Goal: Communication & Community: Ask a question

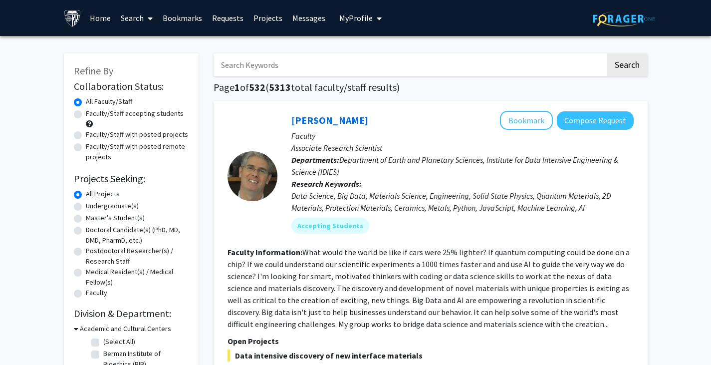
click at [86, 217] on label "Master's Student(s)" at bounding box center [115, 218] width 59 height 10
click at [86, 217] on input "Master's Student(s)" at bounding box center [89, 216] width 6 height 6
radio input "true"
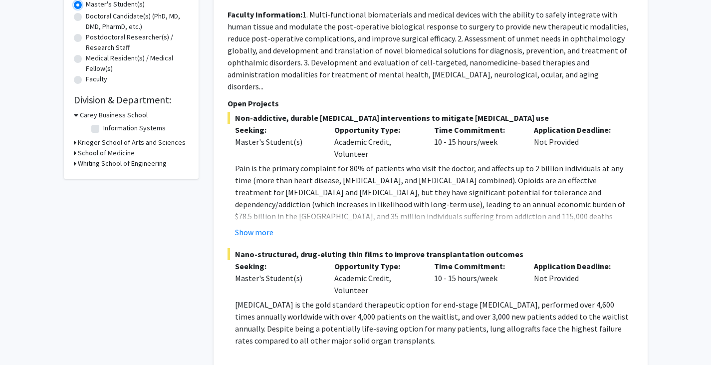
scroll to position [224, 0]
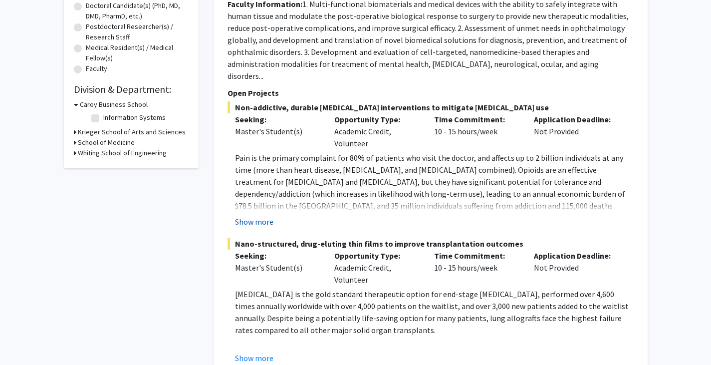
click at [258, 216] on button "Show more" at bounding box center [254, 222] width 38 height 12
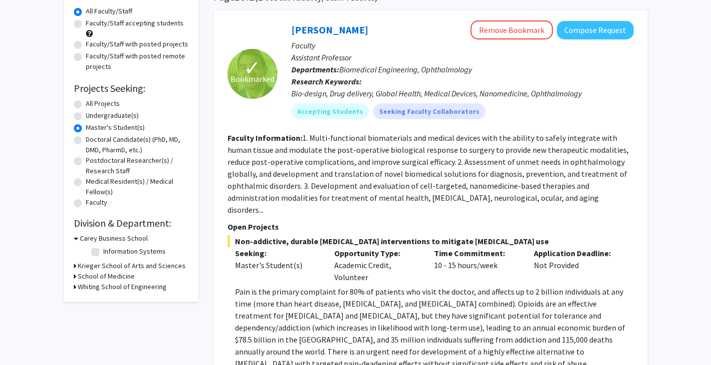
scroll to position [0, 0]
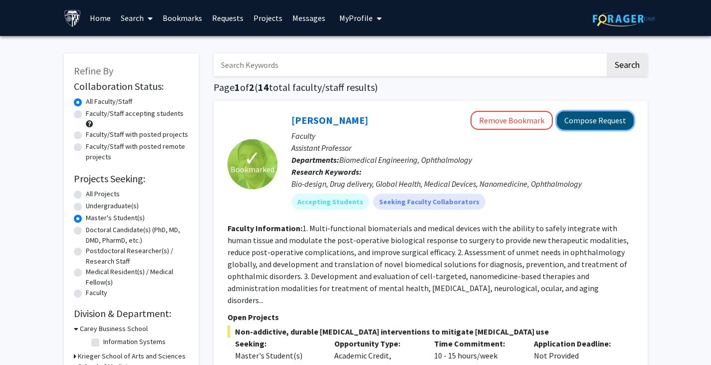
click at [569, 121] on button "Compose Request" at bounding box center [595, 120] width 77 height 18
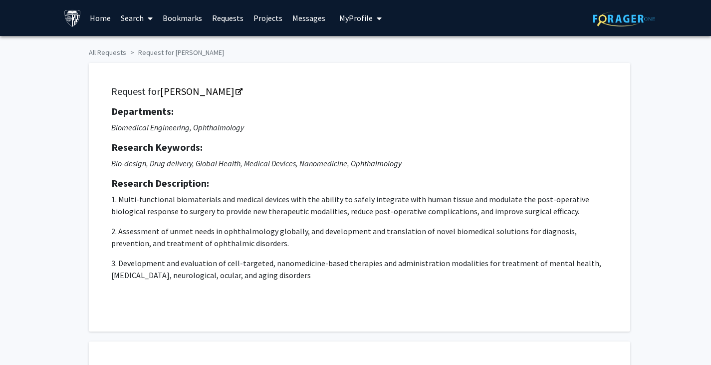
click at [303, 20] on link "Messages" at bounding box center [308, 17] width 43 height 35
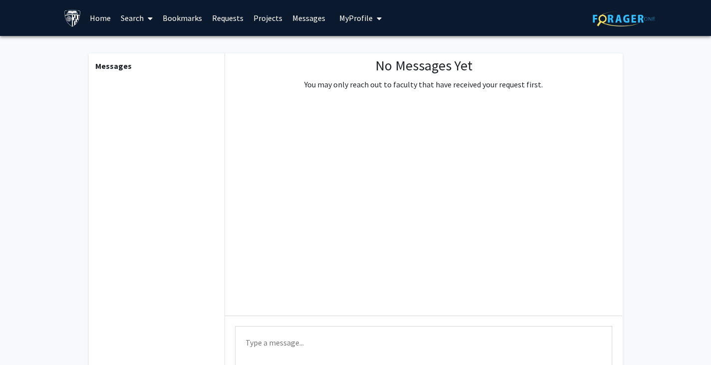
click at [223, 14] on link "Requests" at bounding box center [227, 17] width 41 height 35
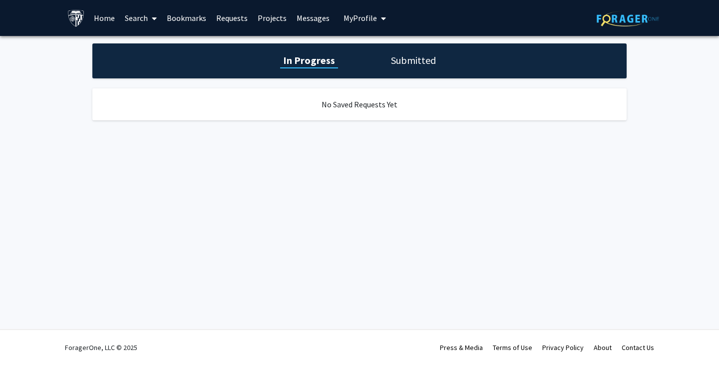
click at [408, 61] on h1 "Submitted" at bounding box center [413, 60] width 51 height 14
click at [298, 65] on h1 "In Progress" at bounding box center [307, 60] width 53 height 14
click at [144, 16] on link "Search" at bounding box center [141, 17] width 42 height 35
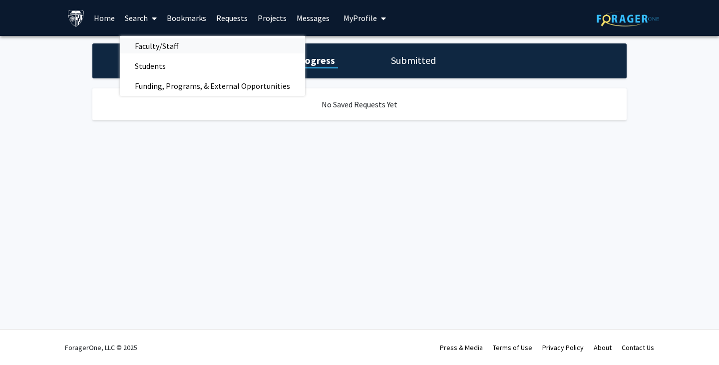
click at [198, 38] on div "Faculty/Staff Students Funding, Programs, & External Opportunities" at bounding box center [212, 66] width 185 height 60
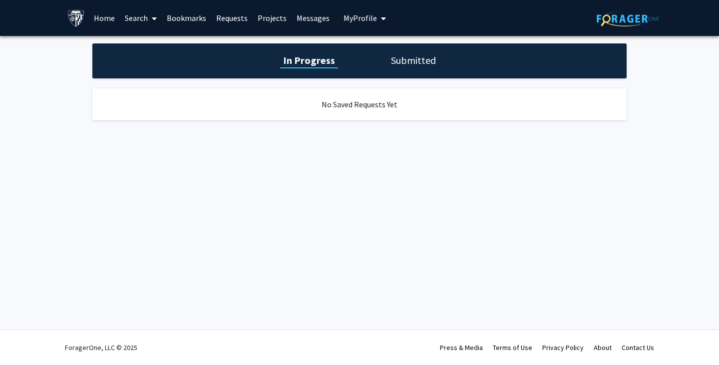
click at [105, 15] on link "Home" at bounding box center [104, 17] width 31 height 35
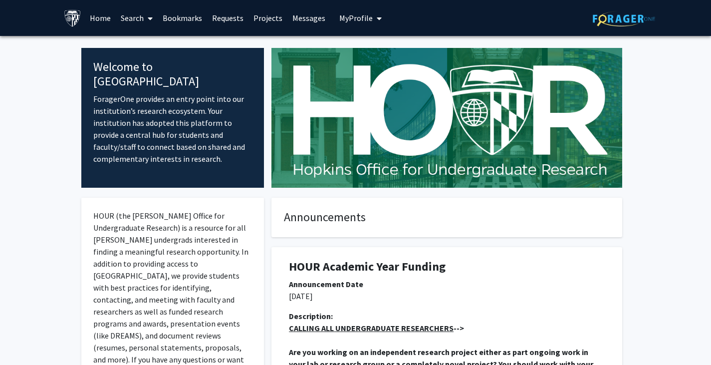
click at [102, 15] on link "Home" at bounding box center [100, 17] width 31 height 35
click at [128, 19] on link "Search" at bounding box center [137, 17] width 42 height 35
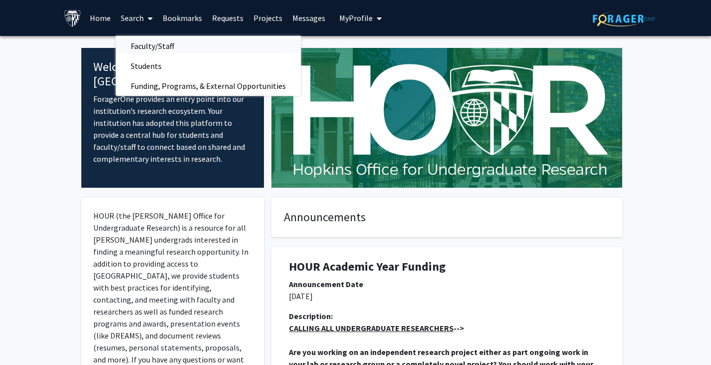
click at [147, 44] on span "Faculty/Staff" at bounding box center [152, 46] width 73 height 20
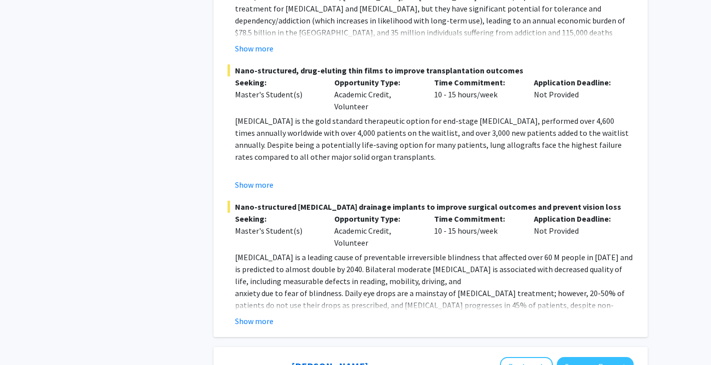
scroll to position [2834, 0]
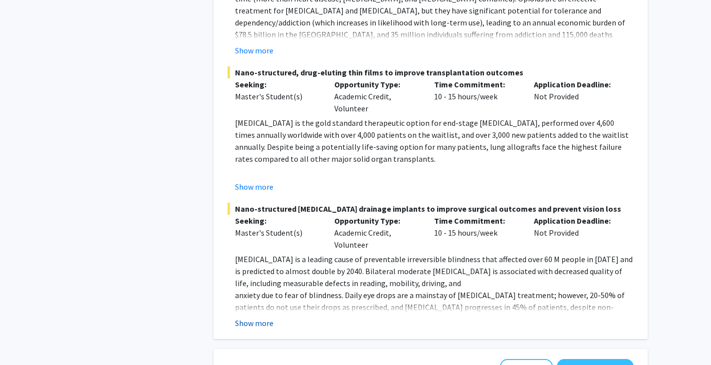
click at [261, 317] on button "Show more" at bounding box center [254, 323] width 38 height 12
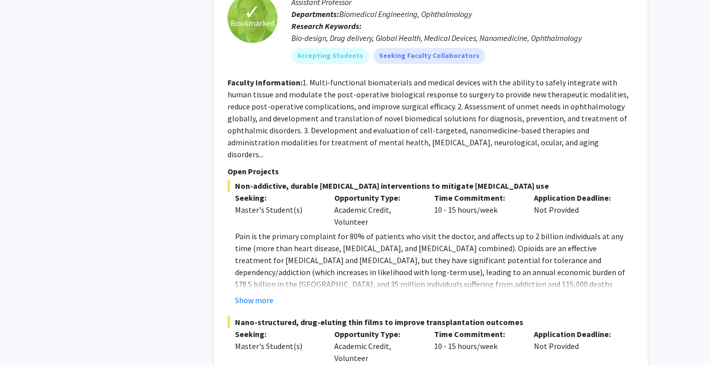
scroll to position [2335, 0]
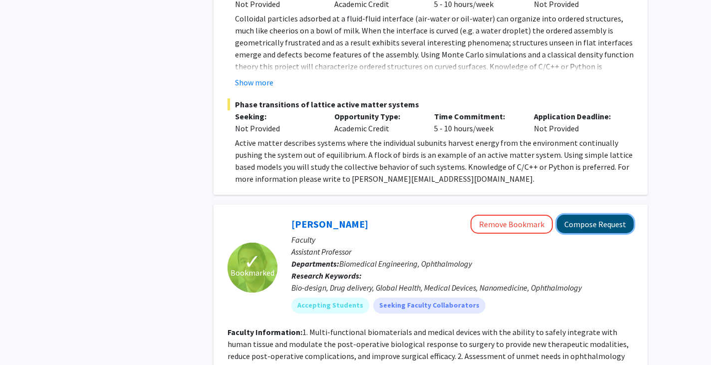
click at [576, 215] on button "Compose Request" at bounding box center [595, 224] width 77 height 18
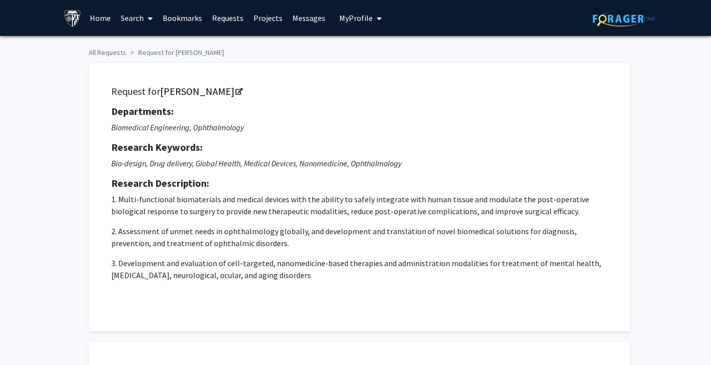
click at [262, 272] on p "3. Development and evaluation of cell-targeted, nanomedicine-based therapies an…" at bounding box center [359, 269] width 497 height 24
click at [272, 273] on p "3. Development and evaluation of cell-targeted, nanomedicine-based therapies an…" at bounding box center [359, 269] width 497 height 24
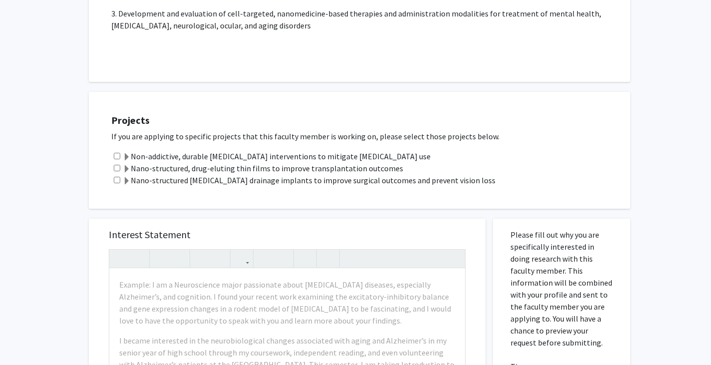
click at [116, 180] on input "checkbox" at bounding box center [117, 180] width 6 height 6
checkbox input "true"
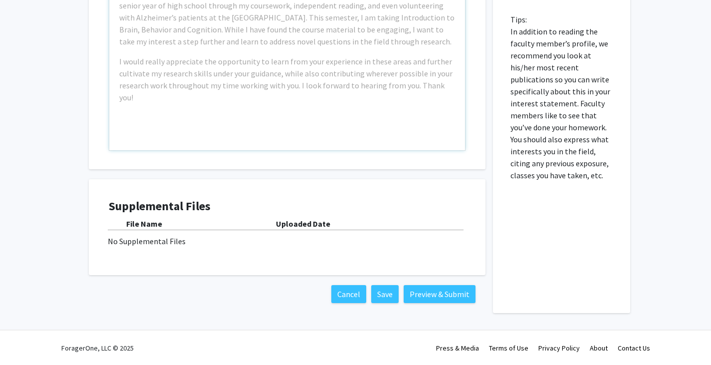
scroll to position [597, 0]
click at [162, 237] on div "No Supplemental Files" at bounding box center [287, 241] width 359 height 12
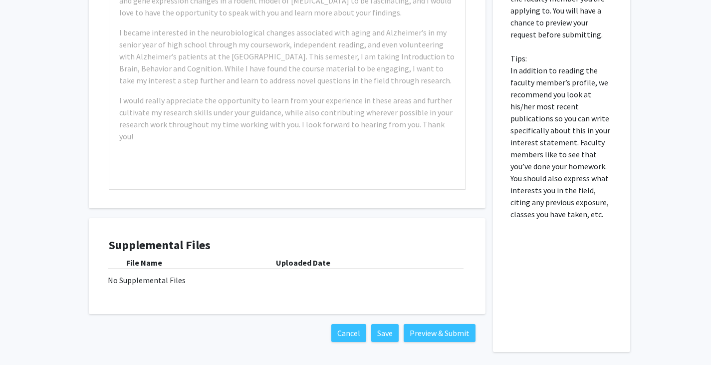
scroll to position [547, 0]
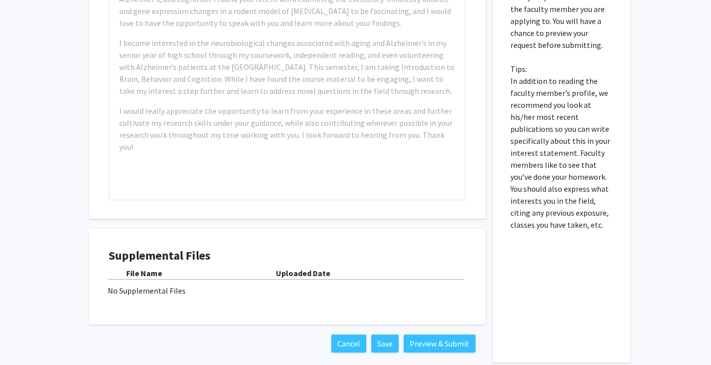
click at [310, 274] on b "Uploaded Date" at bounding box center [303, 273] width 54 height 10
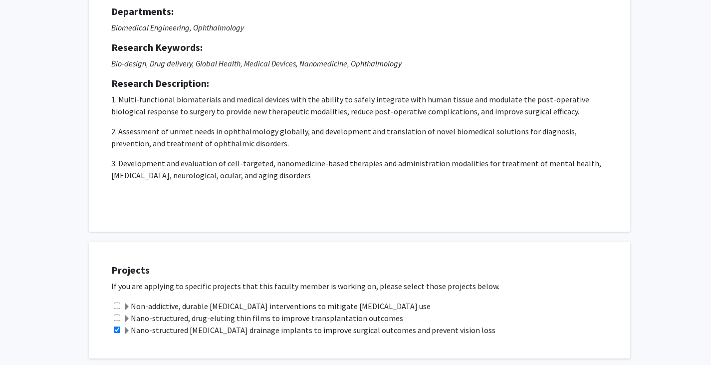
scroll to position [0, 0]
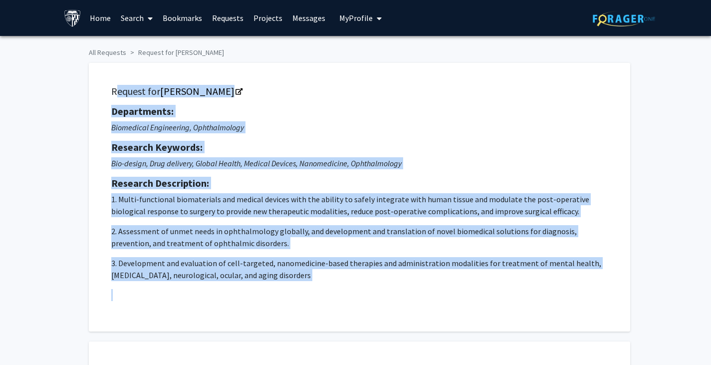
drag, startPoint x: 110, startPoint y: 91, endPoint x: 257, endPoint y: 283, distance: 241.4
click at [257, 283] on div "Request for Kunal Parikh Departments: Biomedical Engineering, Ophthalmology Res…" at bounding box center [359, 197] width 517 height 244
click at [309, 296] on p at bounding box center [359, 295] width 497 height 12
drag, startPoint x: 113, startPoint y: 108, endPoint x: 287, endPoint y: 281, distance: 245.6
click at [287, 281] on div "Departments: Biomedical Engineering, Ophthalmology Research Keywords: Bio-desig…" at bounding box center [359, 203] width 497 height 196
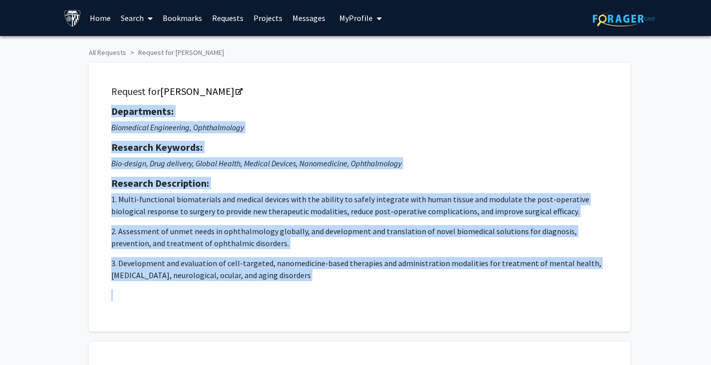
copy div "Departments: Biomedical Engineering, Ophthalmology Research Keywords: Bio-desig…"
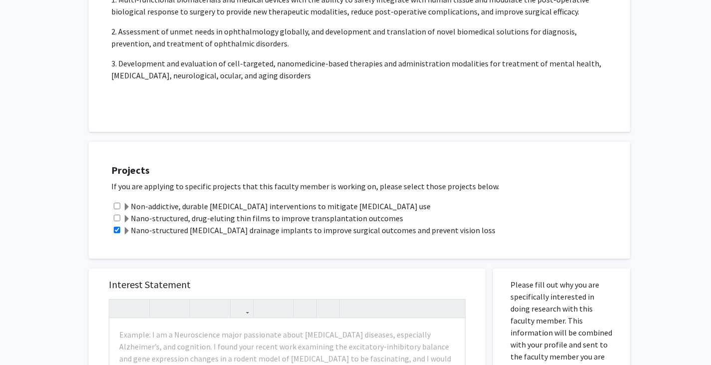
click at [126, 232] on span at bounding box center [127, 231] width 8 height 8
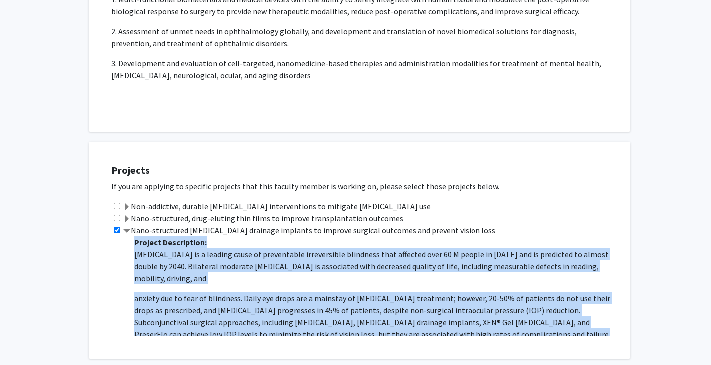
drag, startPoint x: 135, startPoint y: 241, endPoint x: 523, endPoint y: 330, distance: 397.9
click at [523, 330] on span "Project Description: Glaucoma is a leading cause of preventable irreversible bl…" at bounding box center [377, 352] width 486 height 231
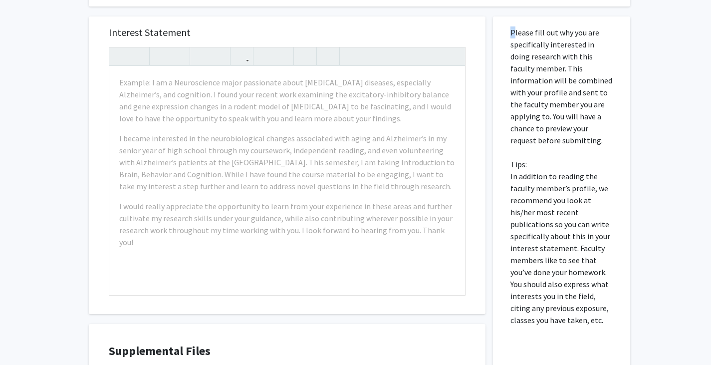
scroll to position [599, 0]
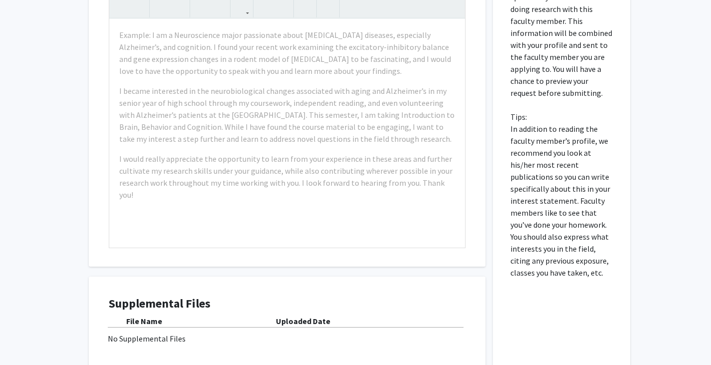
drag, startPoint x: 511, startPoint y: 81, endPoint x: 602, endPoint y: 341, distance: 275.6
click at [602, 341] on div "Please fill out why you are specifically interested in doing research with this…" at bounding box center [562, 189] width 122 height 441
copy p
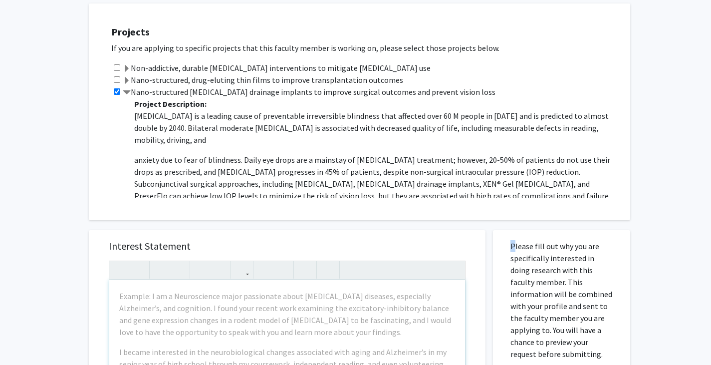
scroll to position [297, 0]
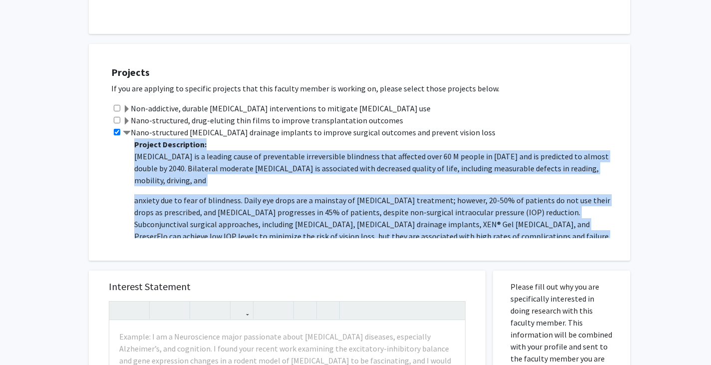
drag, startPoint x: 135, startPoint y: 143, endPoint x: 534, endPoint y: 232, distance: 409.0
click at [534, 232] on span "Project Description: Glaucoma is a leading cause of preventable irreversible bl…" at bounding box center [377, 254] width 486 height 231
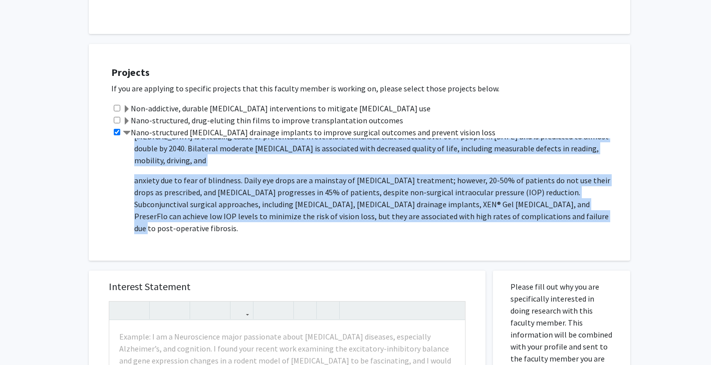
copy span "Project Description: Glaucoma is a leading cause of preventable irreversible bl…"
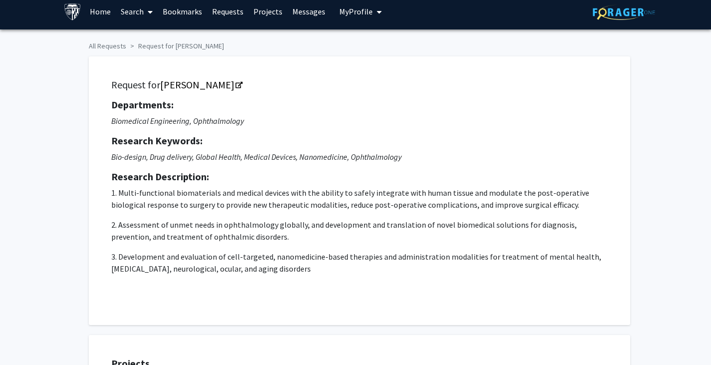
scroll to position [0, 0]
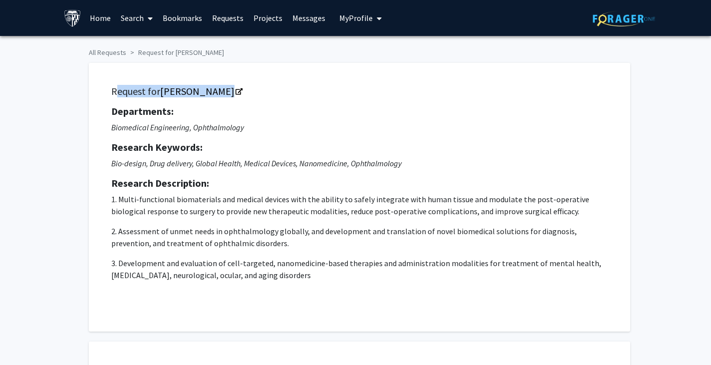
drag, startPoint x: 112, startPoint y: 86, endPoint x: 224, endPoint y: 94, distance: 112.1
click at [224, 95] on h5 "Request for Kunal Parikh" at bounding box center [359, 91] width 497 height 12
click at [236, 91] on icon "Opens in a new tab" at bounding box center [239, 92] width 7 height 6
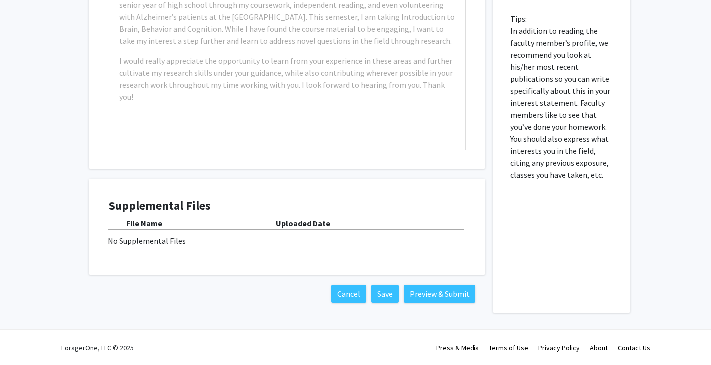
scroll to position [497, 0]
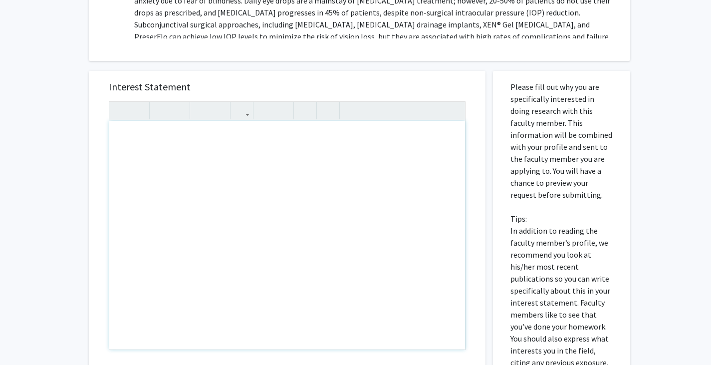
click at [153, 135] on div "Note to users with screen readers: Please press Alt+0 or Option+0 to deactivate…" at bounding box center [287, 235] width 356 height 229
paste div "Note to users with screen readers: Please press Alt+0 or Option+0 to deactivate…"
type textarea "<p>Dear Dr. Parikh, </p> <p>I hope this message finds you well. I am reaching o…"
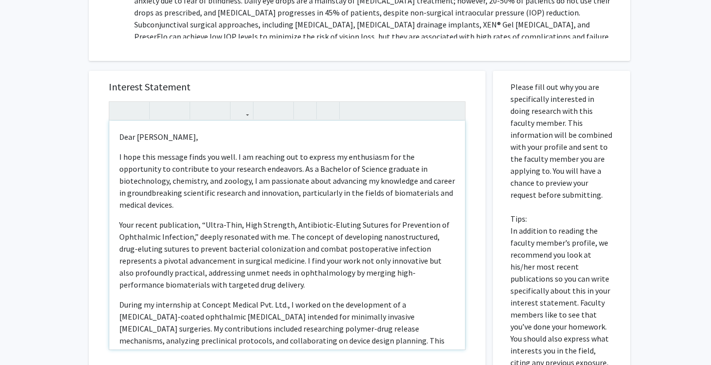
type textarea "<p>Dear Dr. Parikh, </p> <p>I hope this message finds you well. I am reaching o…"
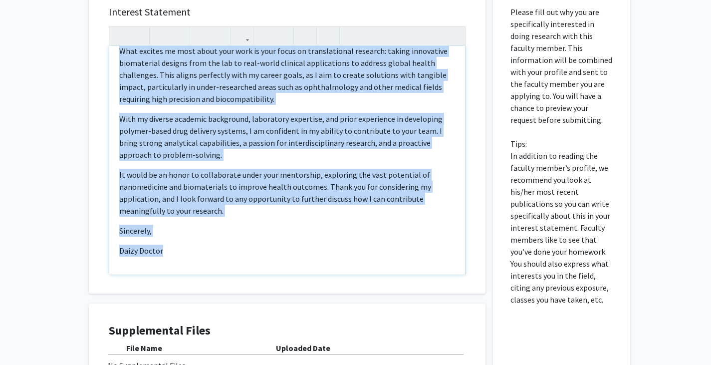
scroll to position [588, 0]
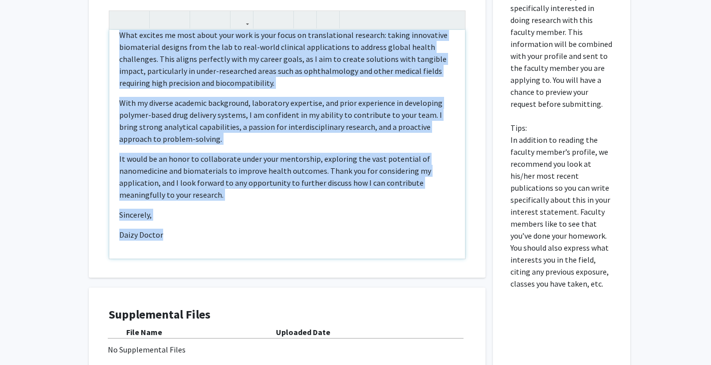
drag, startPoint x: 121, startPoint y: 137, endPoint x: 211, endPoint y: 249, distance: 144.1
click at [211, 249] on div "Dear Dr. Parikh,  I hope this message finds you well. I am reaching out to ex…" at bounding box center [287, 144] width 356 height 229
copy div "Dear Dr. Parikh,  I hope this message finds you well. I am reaching out to ex…"
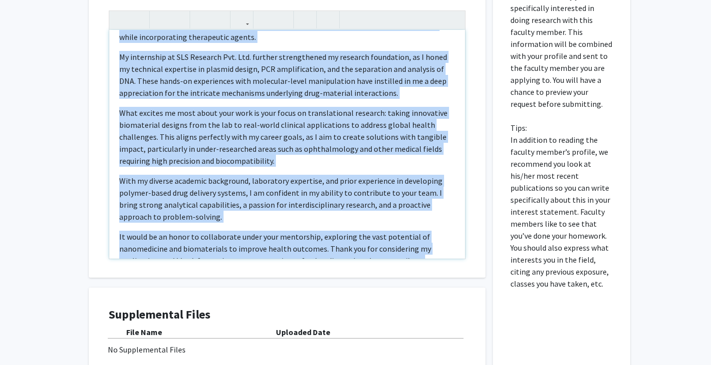
scroll to position [349, 0]
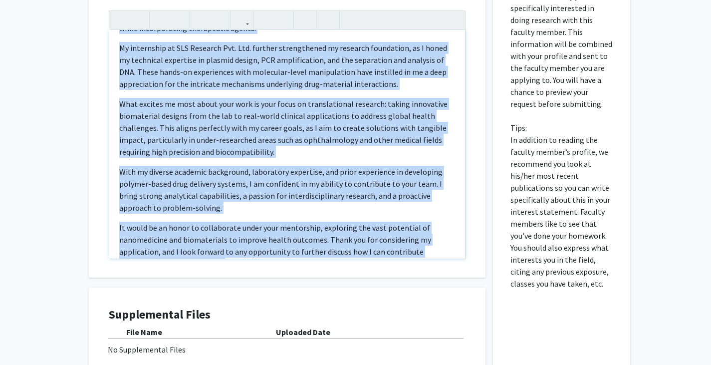
click at [310, 159] on div "Dear Dr. Parikh,  I hope this message finds you well. I am reaching out to ex…" at bounding box center [287, 144] width 356 height 229
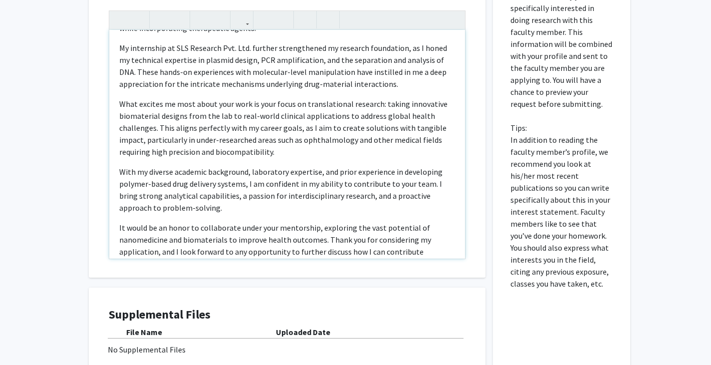
click at [273, 153] on p "What excites me most about your work is your focus on translational research: t…" at bounding box center [287, 128] width 336 height 60
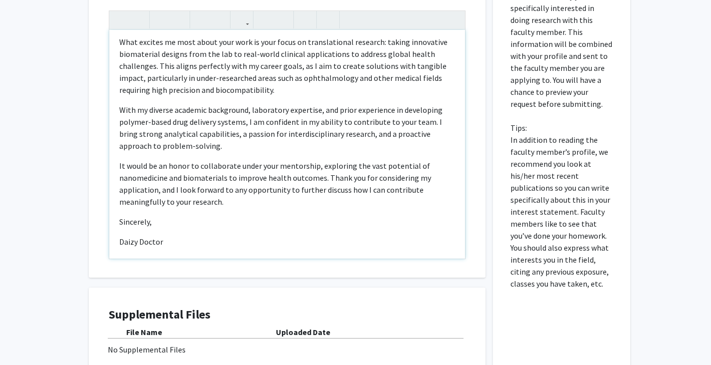
scroll to position [418, 0]
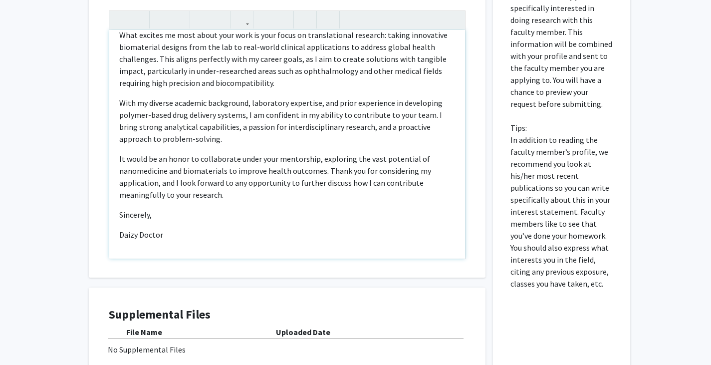
click at [224, 138] on p "With my diverse academic background, laboratory expertise, and prior experience…" at bounding box center [287, 121] width 336 height 48
click at [230, 193] on p "It would be an honor to collaborate under your mentorship, exploring the vast p…" at bounding box center [287, 177] width 336 height 48
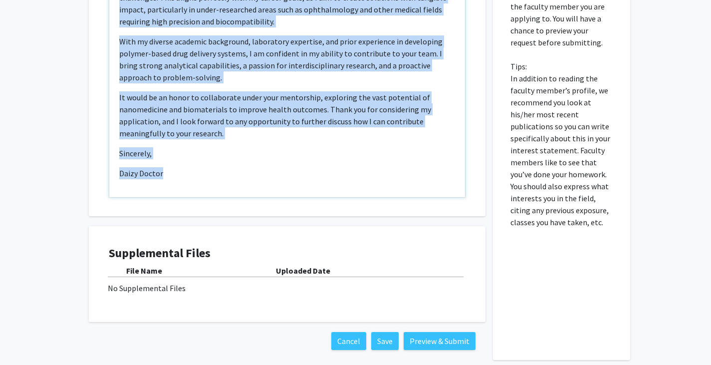
scroll to position [653, 0]
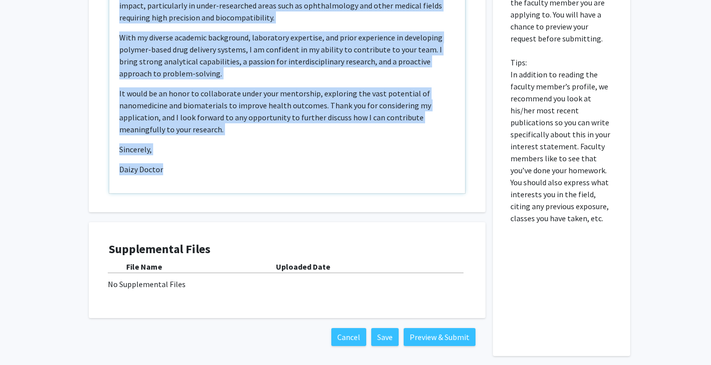
drag, startPoint x: 121, startPoint y: 147, endPoint x: 225, endPoint y: 163, distance: 105.0
click at [225, 163] on div "Dear Dr. Parikh,  I hope this message finds you well. I am reaching out to ex…" at bounding box center [287, 79] width 356 height 229
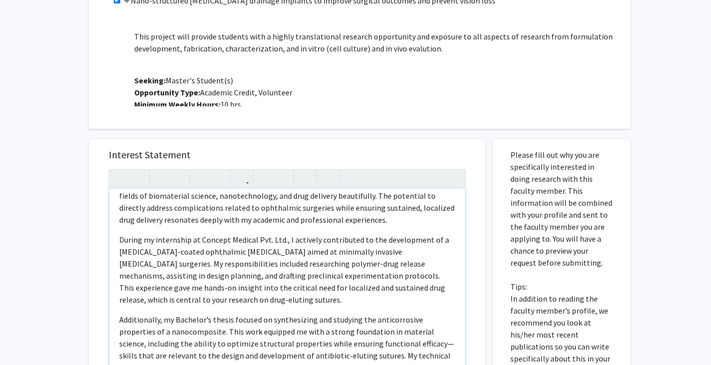
scroll to position [145, 0]
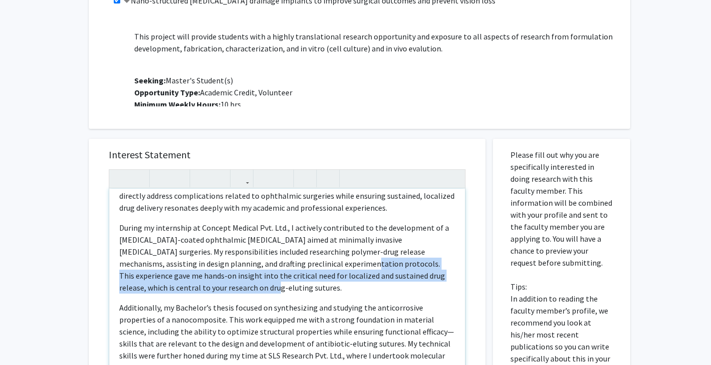
drag, startPoint x: 323, startPoint y: 261, endPoint x: 329, endPoint y: 283, distance: 22.9
click at [329, 283] on p "During my internship at Concept Medical Pvt. Ltd., I actively contributed to th…" at bounding box center [287, 258] width 336 height 72
copy p "This experience gave me hands-on insight into the critical need for localized a…"
click at [271, 292] on p "During my internship at Concept Medical Pvt. Ltd., I actively contributed to th…" at bounding box center [287, 258] width 336 height 72
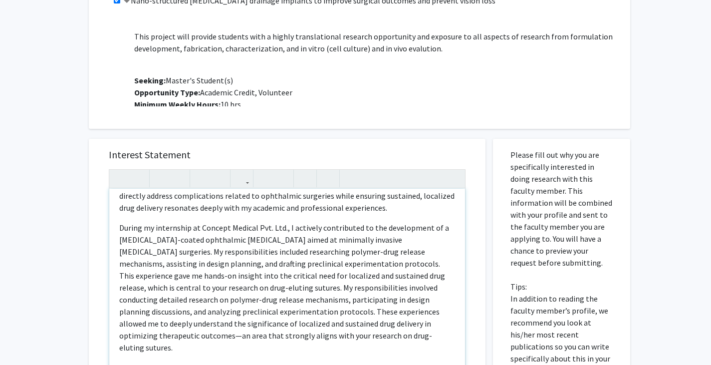
click at [231, 290] on p "During my internship at Concept Medical Pvt. Ltd., I actively contributed to th…" at bounding box center [287, 288] width 336 height 132
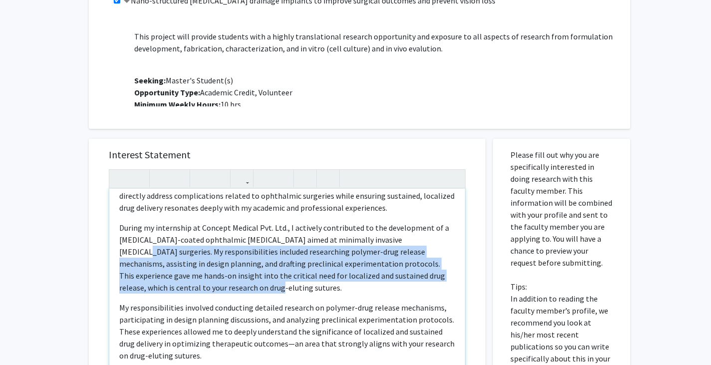
drag, startPoint x: 247, startPoint y: 285, endPoint x: 406, endPoint y: 240, distance: 164.9
click at [406, 240] on p "During my internship at Concept Medical Pvt. Ltd., I actively contributed to th…" at bounding box center [287, 258] width 336 height 72
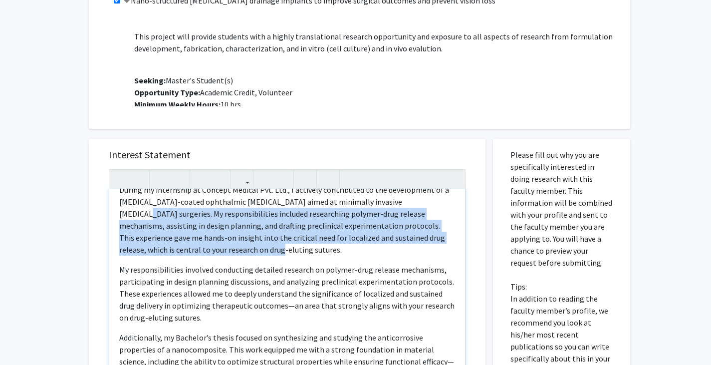
scroll to position [195, 0]
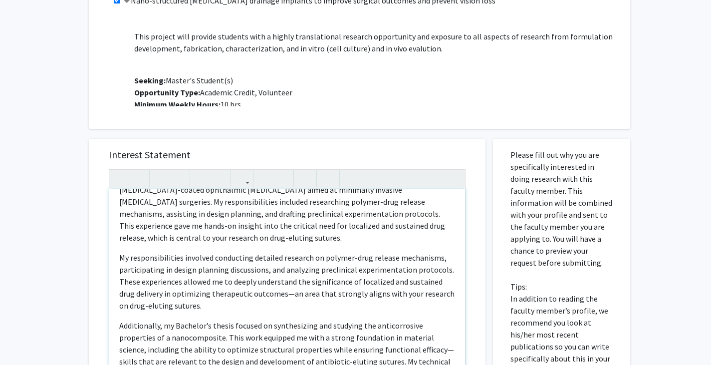
click at [291, 294] on p "My responsibilities involved conducting detailed research on polymer-drug relea…" at bounding box center [287, 282] width 336 height 60
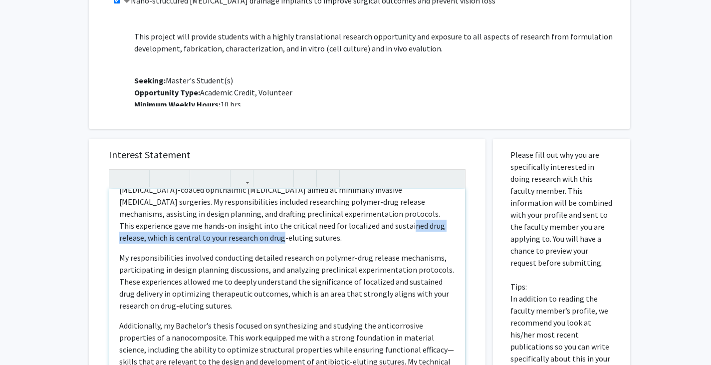
drag, startPoint x: 348, startPoint y: 225, endPoint x: 356, endPoint y: 242, distance: 18.3
click at [356, 242] on p "During my internship at Concept Medical Pvt. Ltd., I actively contributed to th…" at bounding box center [287, 208] width 336 height 72
copy p "which is central to your research on drug-eluting sutures."
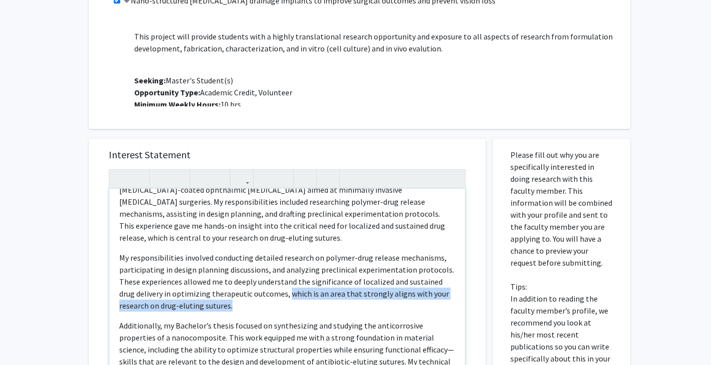
drag, startPoint x: 288, startPoint y: 294, endPoint x: 294, endPoint y: 303, distance: 10.8
click at [294, 303] on p "My responsibilities involved conducting detailed research on polymer-drug relea…" at bounding box center [287, 282] width 336 height 60
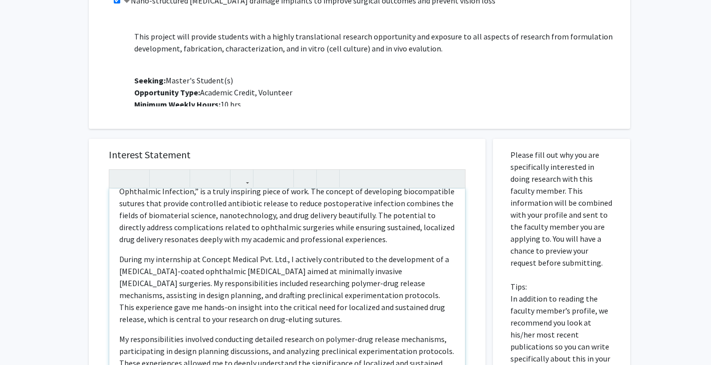
scroll to position [95, 0]
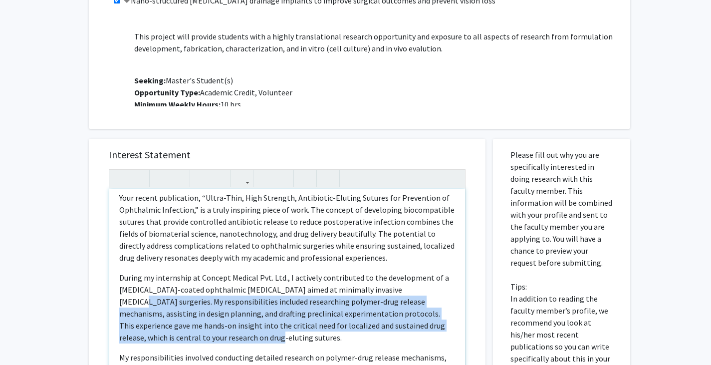
drag, startPoint x: 405, startPoint y: 289, endPoint x: 416, endPoint y: 339, distance: 50.7
click at [416, 339] on p "During my internship at Concept Medical Pvt. Ltd., I actively contributed to th…" at bounding box center [287, 308] width 336 height 72
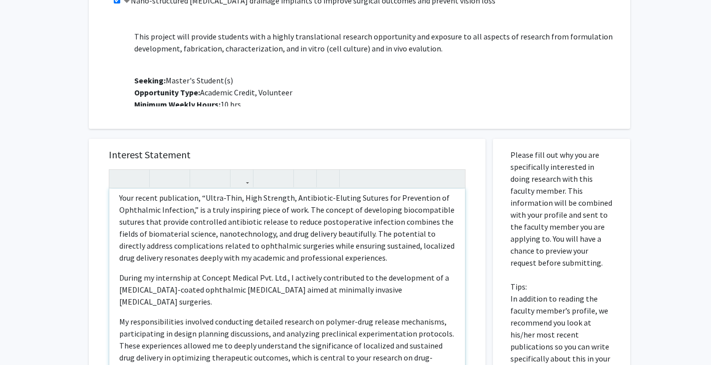
click at [118, 311] on div "Dear Dr. Parikh,  I hope this message finds you well. I am writing to express…" at bounding box center [287, 303] width 356 height 229
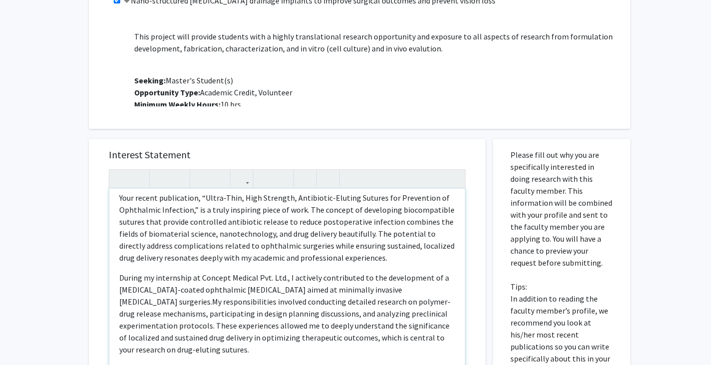
type textarea "<p>Dear Dr. Parikh, </p> <p>I hope this message finds you well. I am writing to…"
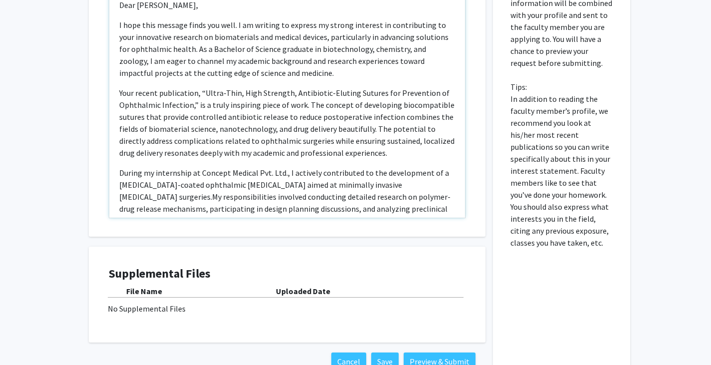
scroll to position [306, 0]
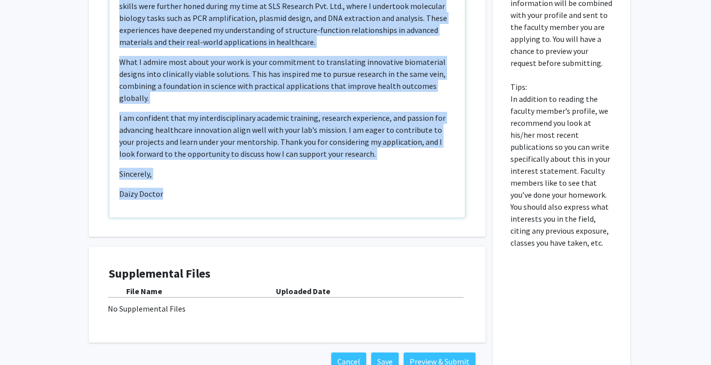
drag, startPoint x: 119, startPoint y: 4, endPoint x: 301, endPoint y: 252, distance: 307.3
click at [301, 252] on div "Interest Statement Dear Dr. Parikh,  I hope this message finds you well. I am…" at bounding box center [287, 154] width 412 height 451
copy div "Dear Dr. Parikh,  I hope this message finds you well. I am writing to express…"
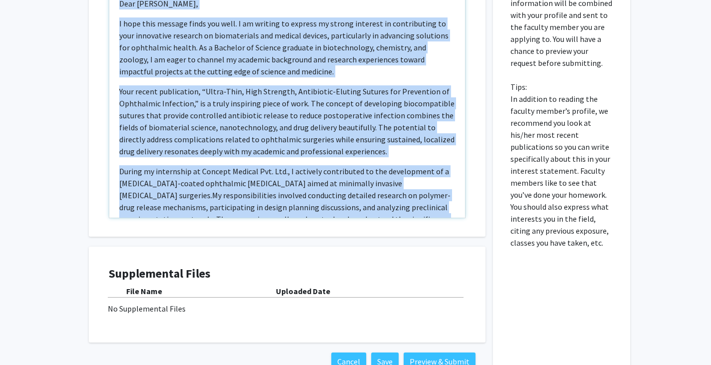
scroll to position [0, 0]
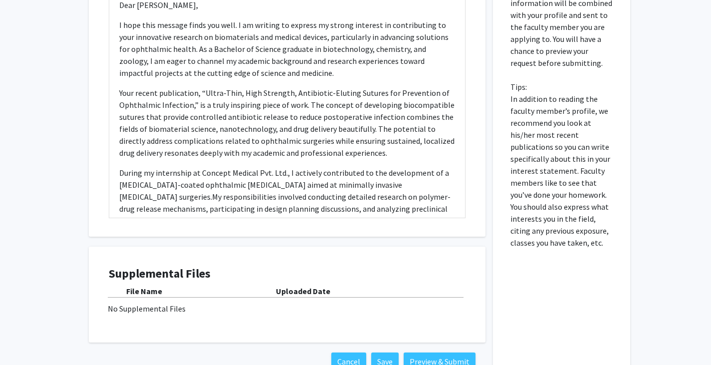
click at [95, 151] on div "Interest Statement Dear Dr. Parikh,  I hope this message finds you well. I am…" at bounding box center [287, 87] width 397 height 297
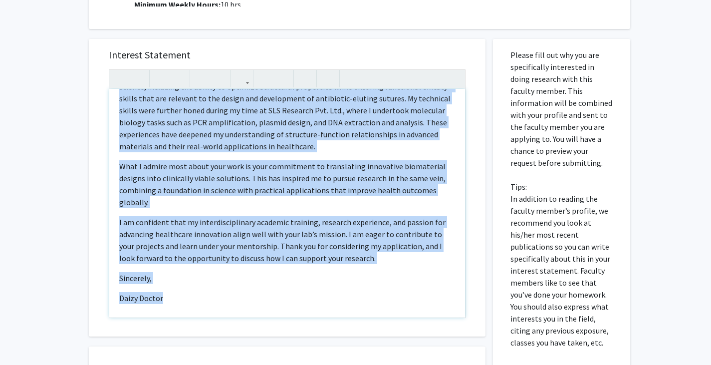
scroll to position [306, 0]
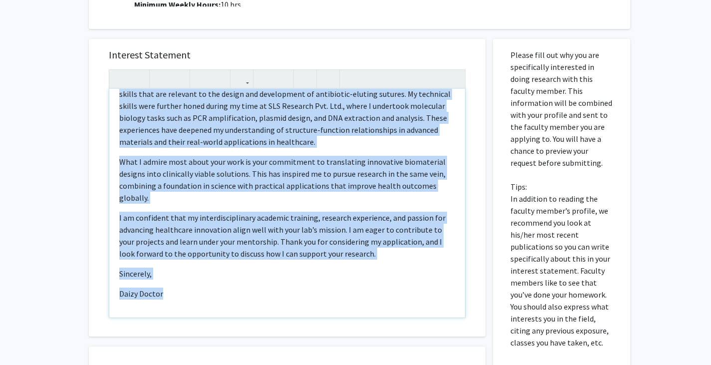
drag, startPoint x: 116, startPoint y: 107, endPoint x: 324, endPoint y: 322, distance: 299.3
click at [324, 322] on div "Interest Statement Dear Dr. Parikh,  I hope this message finds you well. I am…" at bounding box center [287, 187] width 377 height 297
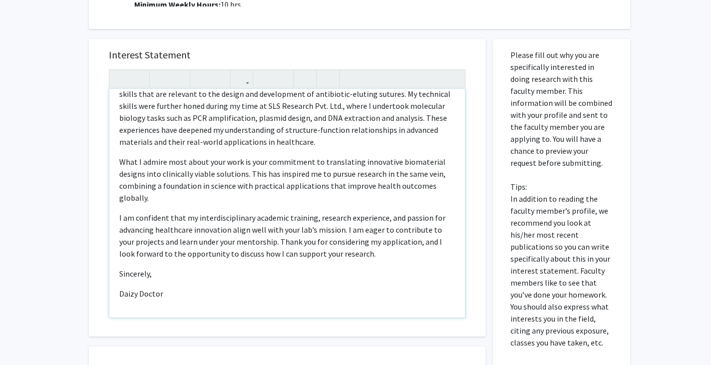
scroll to position [0, 0]
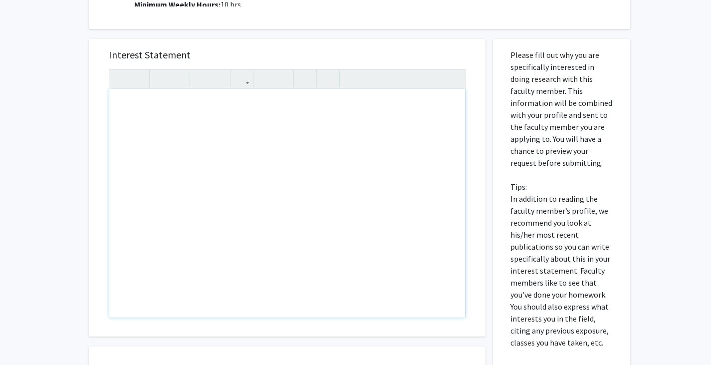
type textarea "<p>Dear Dr. Parikh, </p><p>I hope this message finds you well. I am writing to …"
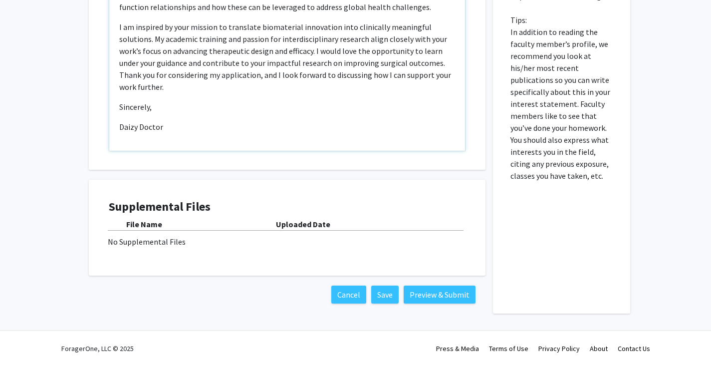
scroll to position [697, 0]
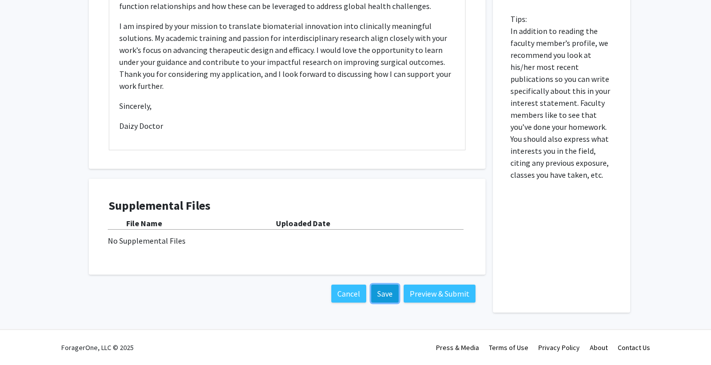
click at [386, 295] on button "Save" at bounding box center [384, 293] width 27 height 18
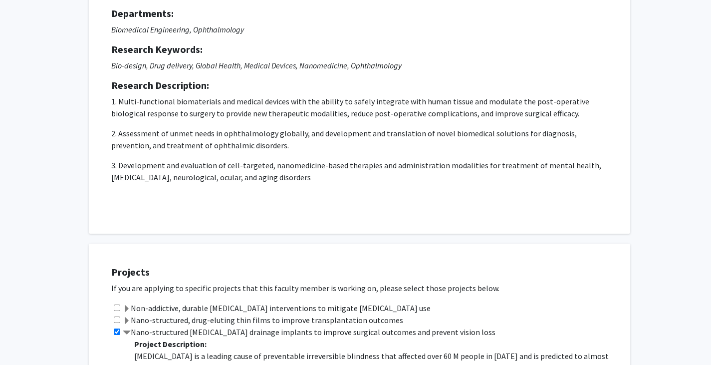
scroll to position [0, 0]
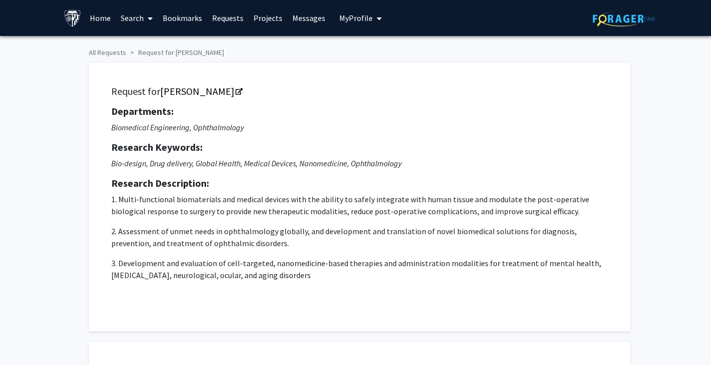
click at [359, 15] on span "My Profile" at bounding box center [355, 18] width 33 height 10
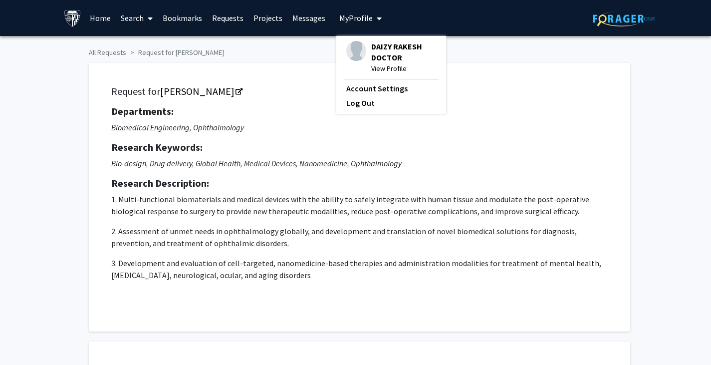
click at [377, 66] on span "View Profile" at bounding box center [403, 68] width 65 height 11
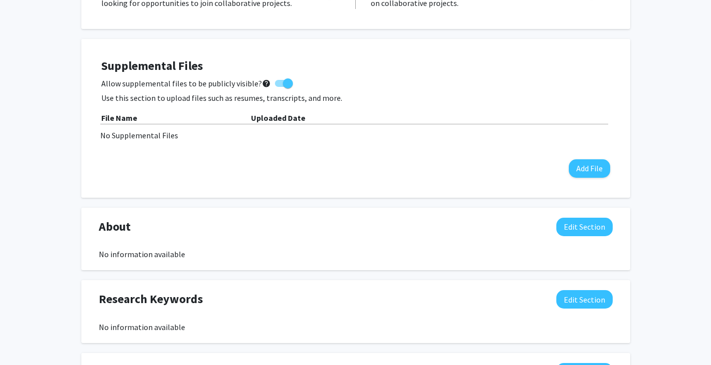
scroll to position [250, 0]
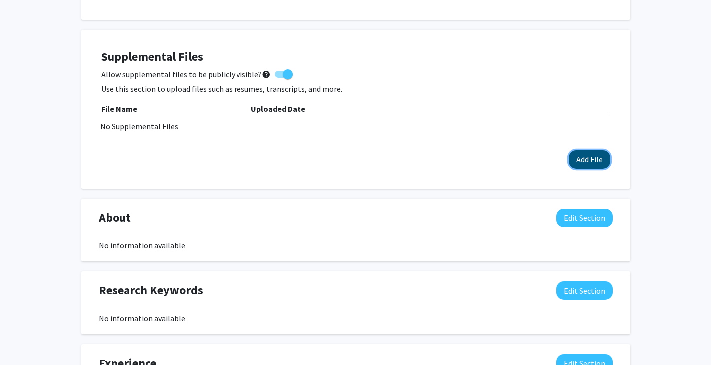
click at [605, 160] on button "Add File" at bounding box center [589, 159] width 41 height 18
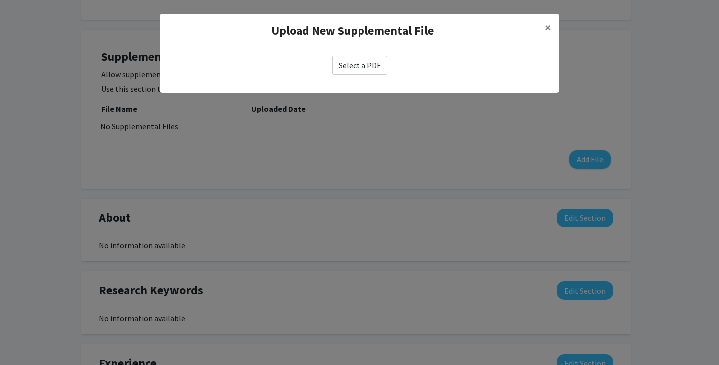
click at [372, 67] on label "Select a PDF" at bounding box center [359, 65] width 55 height 19
click at [0, 0] on input "Select a PDF" at bounding box center [0, 0] width 0 height 0
click at [551, 27] on button "×" at bounding box center [548, 28] width 22 height 28
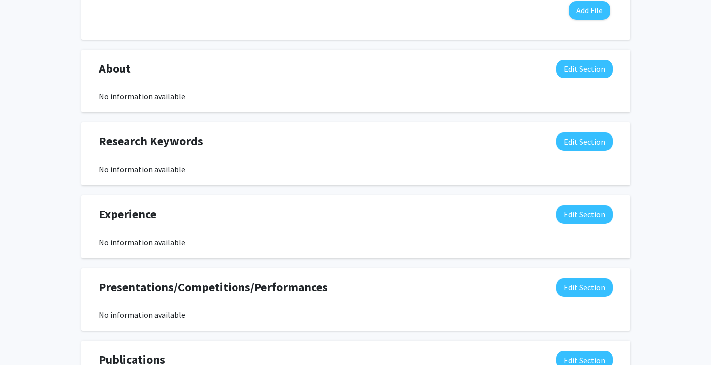
scroll to position [399, 0]
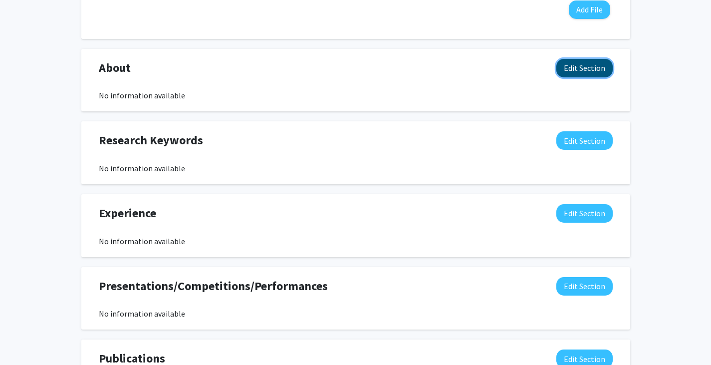
click at [571, 67] on button "Edit Section" at bounding box center [584, 68] width 56 height 18
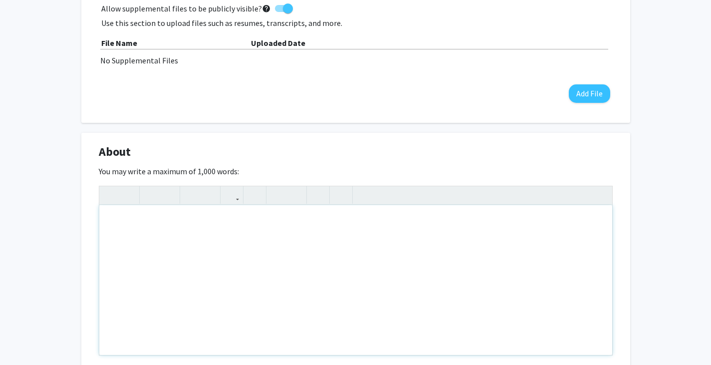
scroll to position [349, 0]
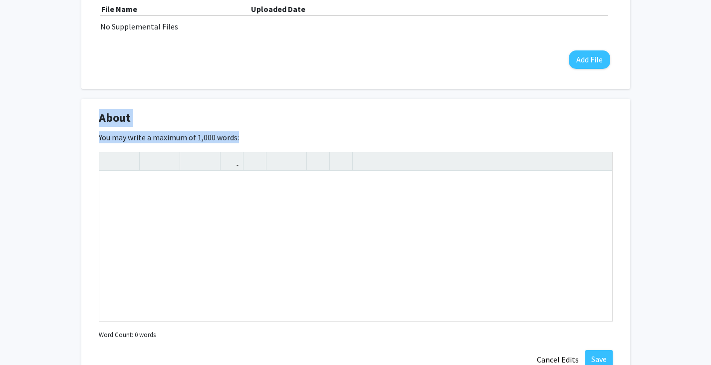
drag, startPoint x: 101, startPoint y: 116, endPoint x: 251, endPoint y: 145, distance: 152.4
click at [251, 145] on div "About Edit Section You may write a maximum of 1,000 words: Insert link Remove l…" at bounding box center [355, 239] width 549 height 280
copy div "About Edit Section You may write a maximum of 1,000 words:"
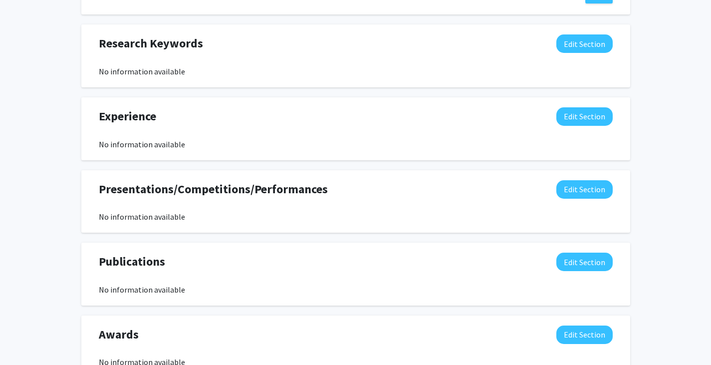
scroll to position [589, 0]
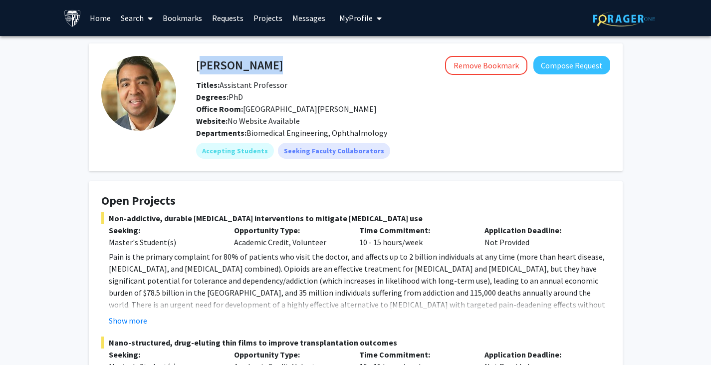
drag, startPoint x: 198, startPoint y: 62, endPoint x: 302, endPoint y: 62, distance: 104.8
click at [302, 62] on div "[PERSON_NAME] Remove Bookmark Compose Request" at bounding box center [403, 65] width 429 height 19
click at [310, 72] on div "Remove Bookmark Compose Request" at bounding box center [446, 65] width 327 height 19
drag, startPoint x: 198, startPoint y: 66, endPoint x: 387, endPoint y: 134, distance: 201.6
click at [387, 134] on div "[PERSON_NAME] Remove Bookmark Compose Request Titles: Assistant Professor Degre…" at bounding box center [393, 107] width 434 height 103
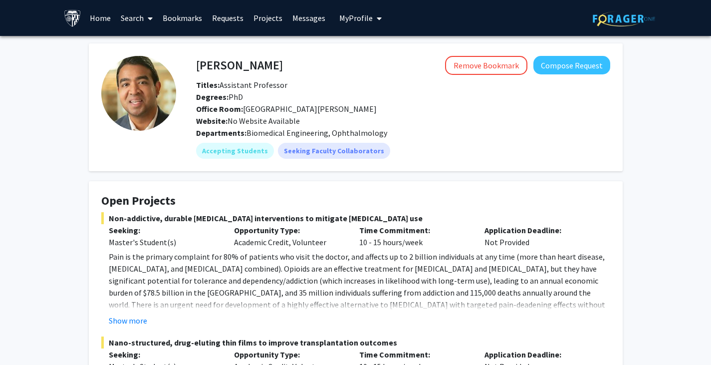
copy div "[PERSON_NAME] Remove Bookmark Compose Request Titles: Assistant Professor Degre…"
click at [344, 88] on div "Titles: Assistant Professor" at bounding box center [403, 85] width 429 height 12
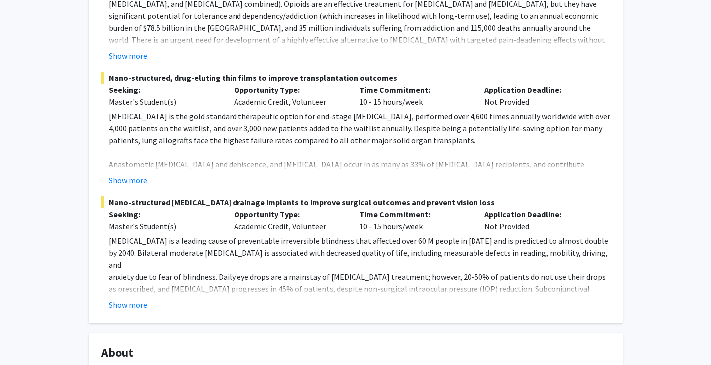
scroll to position [250, 0]
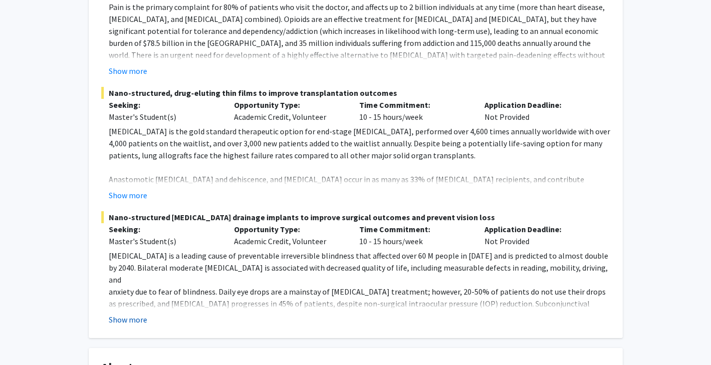
click at [136, 320] on button "Show more" at bounding box center [128, 319] width 38 height 12
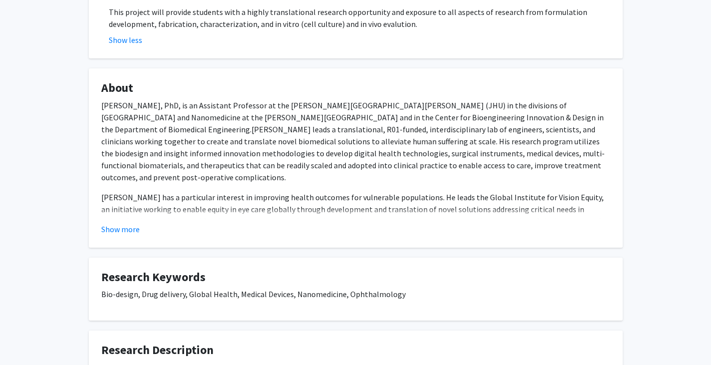
scroll to position [649, 0]
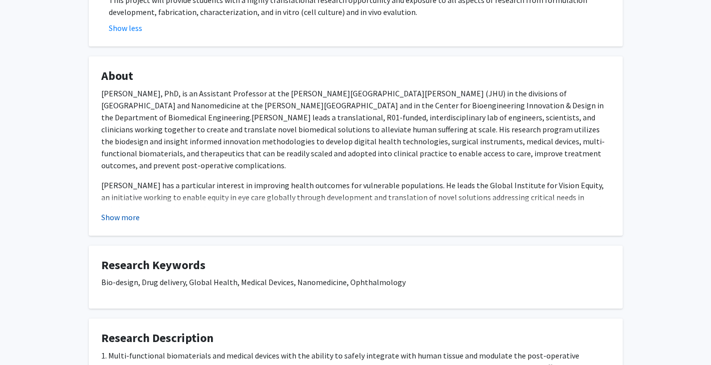
click at [115, 211] on button "Show more" at bounding box center [120, 217] width 38 height 12
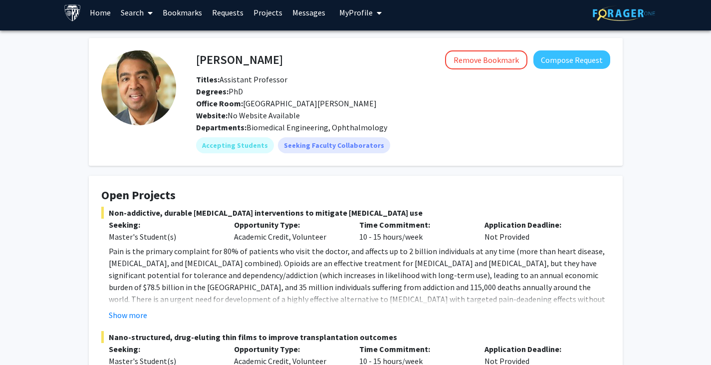
scroll to position [0, 0]
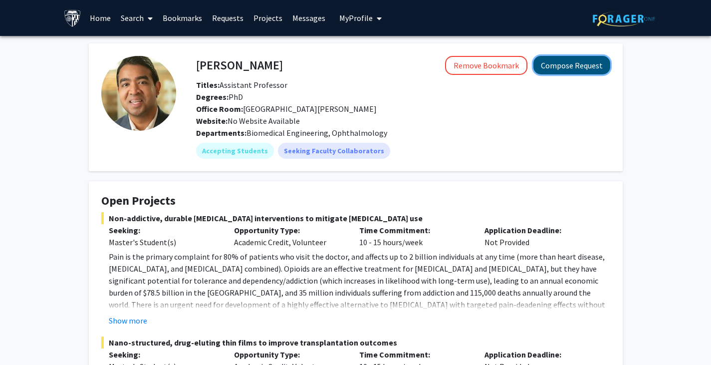
click at [585, 62] on button "Compose Request" at bounding box center [572, 65] width 77 height 18
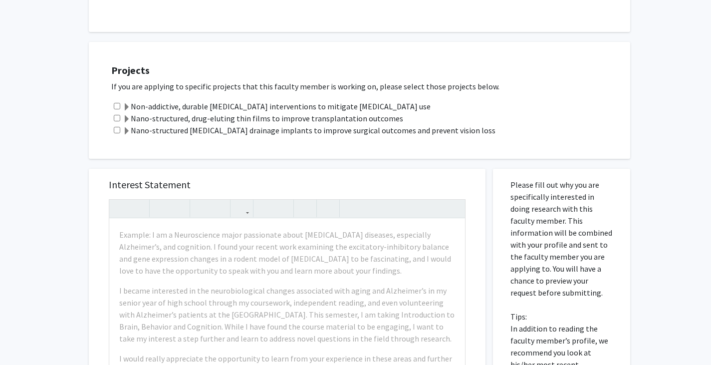
scroll to position [349, 0]
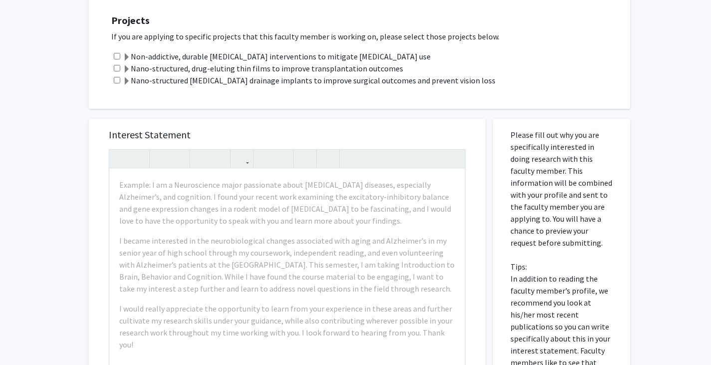
click at [116, 78] on input "checkbox" at bounding box center [117, 80] width 6 height 6
checkbox input "true"
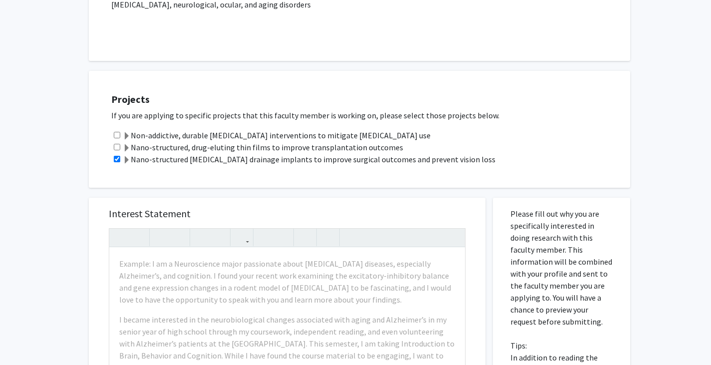
scroll to position [250, 0]
